Goal: Navigation & Orientation: Find specific page/section

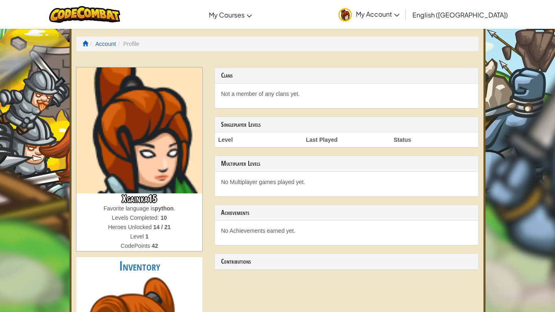
scroll to position [24, 0]
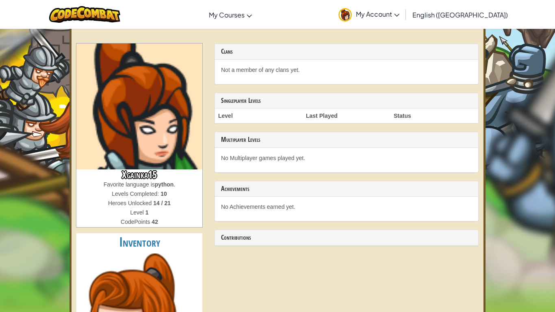
click at [150, 197] on span "Levels Completed:" at bounding box center [136, 194] width 49 height 7
click at [165, 172] on h3 "Xgainka15" at bounding box center [139, 175] width 126 height 11
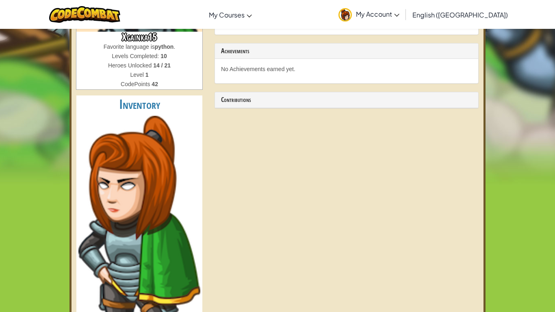
scroll to position [176, 0]
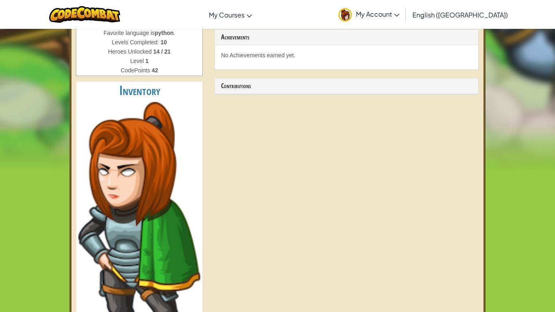
click at [174, 182] on img at bounding box center [139, 229] width 122 height 255
click at [404, 6] on link "My Account" at bounding box center [369, 15] width 69 height 26
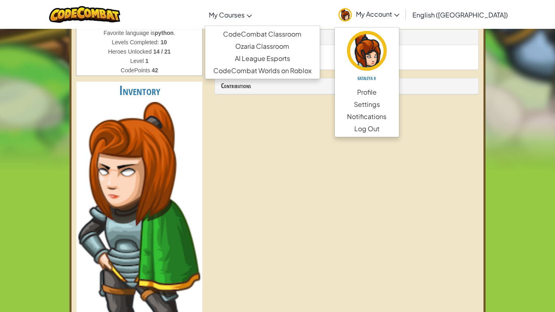
click at [245, 14] on span "My Courses" at bounding box center [227, 15] width 36 height 9
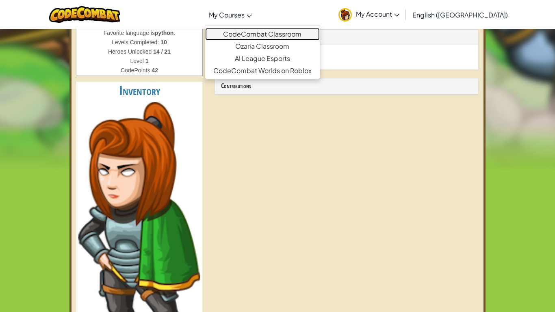
click at [280, 34] on link "CodeCombat Classroom" at bounding box center [262, 34] width 115 height 12
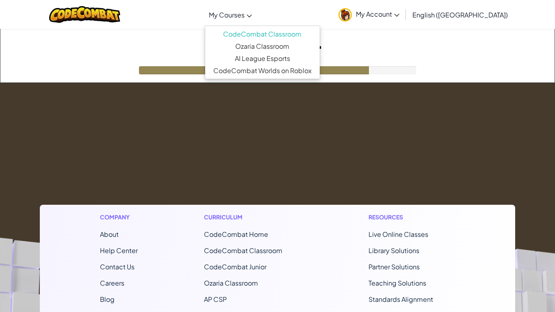
click at [256, 9] on link "My Courses" at bounding box center [230, 15] width 51 height 22
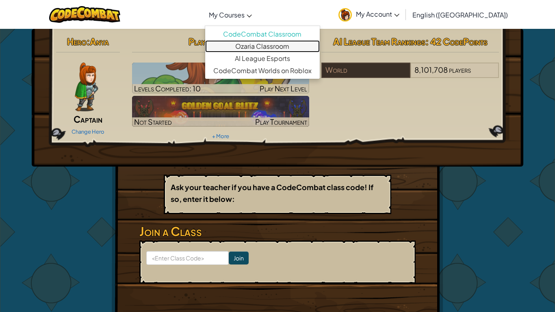
click at [274, 46] on link "Ozaria Classroom" at bounding box center [262, 46] width 115 height 12
